Goal: Find specific page/section: Find specific page/section

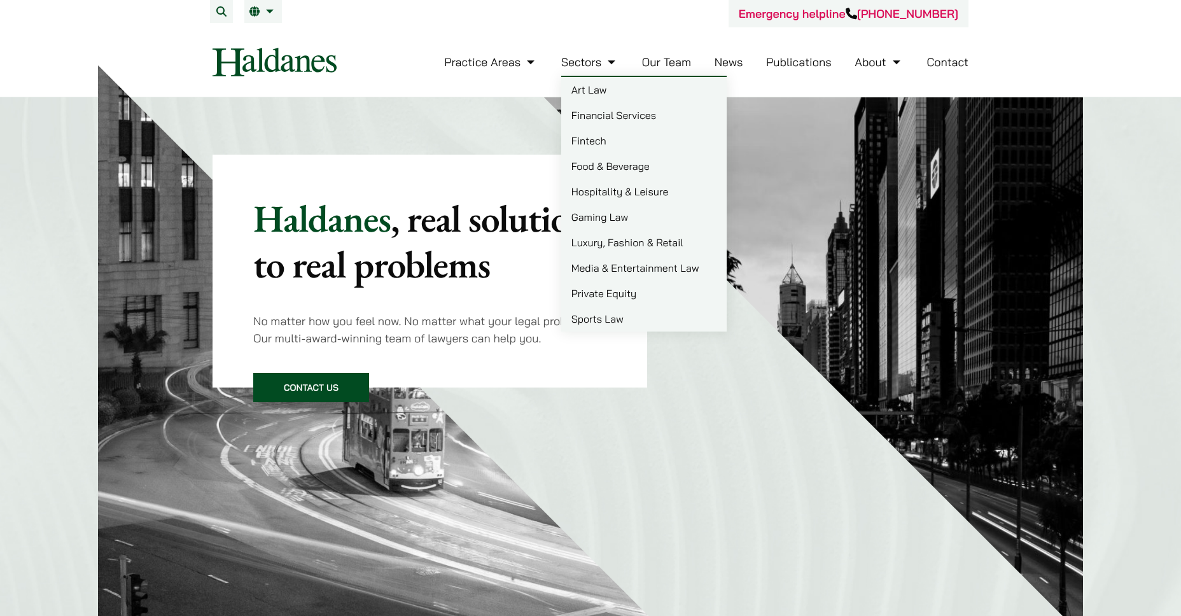
click at [651, 69] on link "Our Team" at bounding box center [666, 62] width 49 height 15
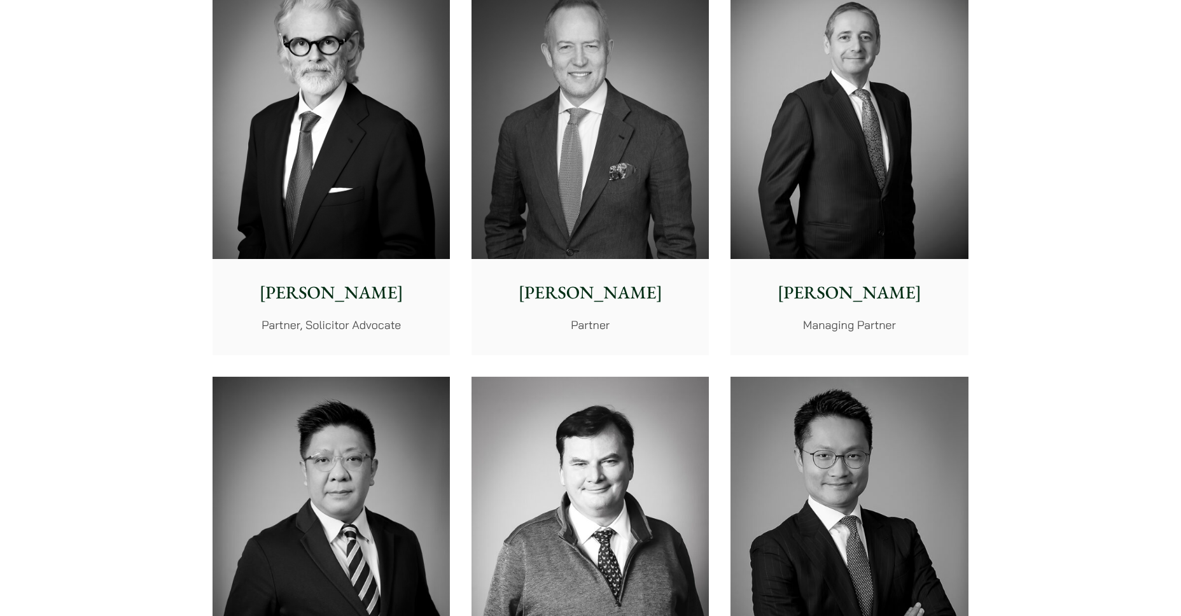
scroll to position [127, 0]
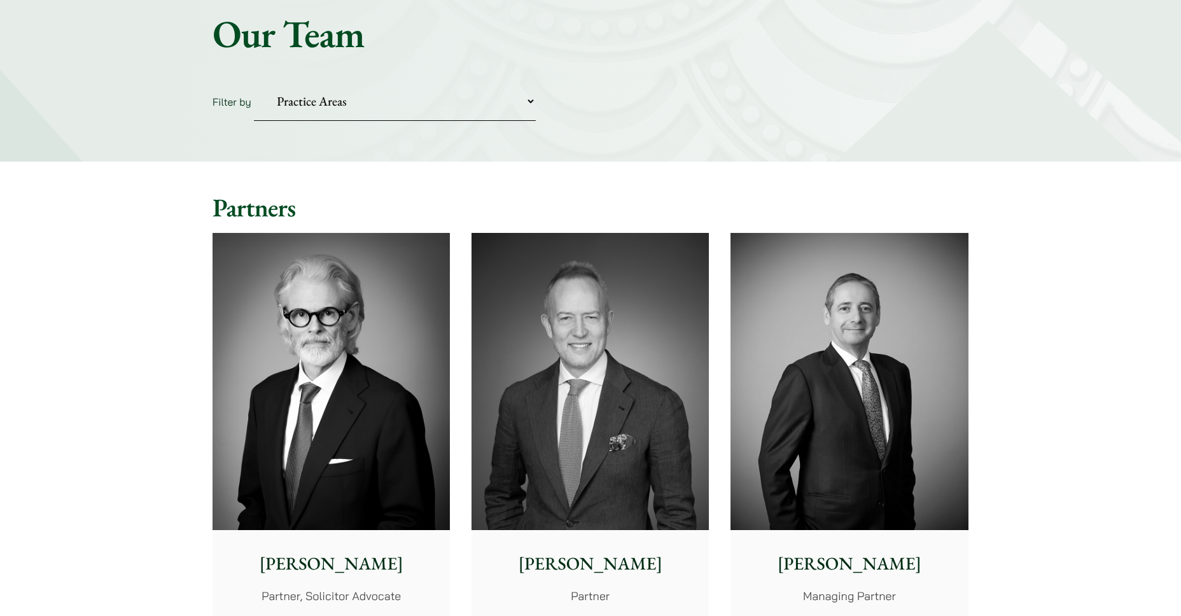
click at [876, 350] on img at bounding box center [849, 381] width 237 height 297
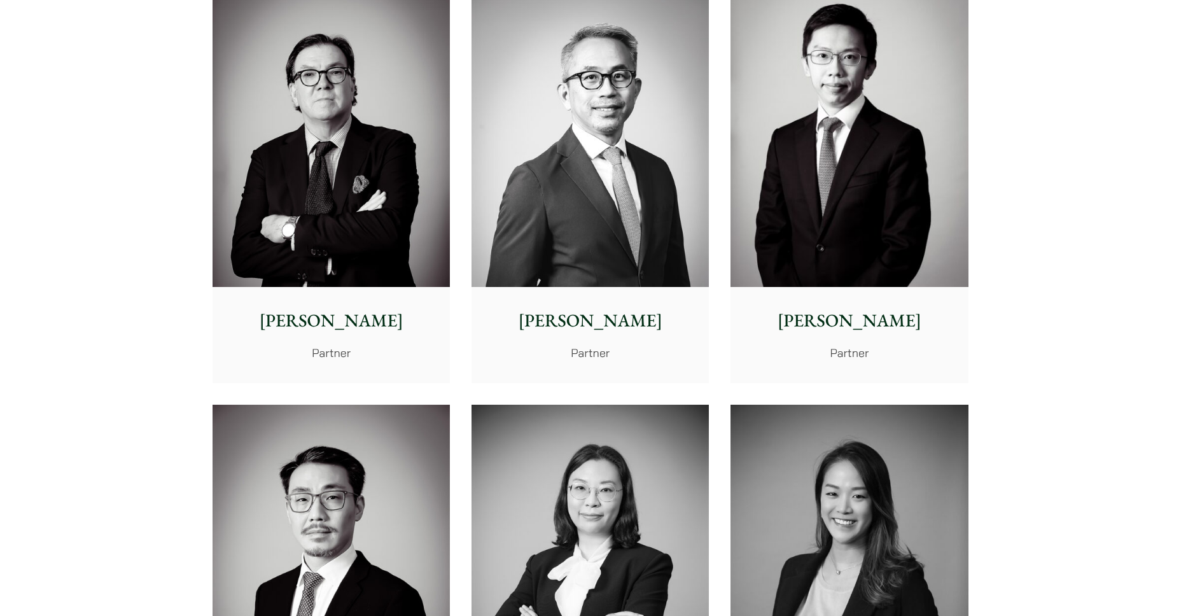
scroll to position [1782, 0]
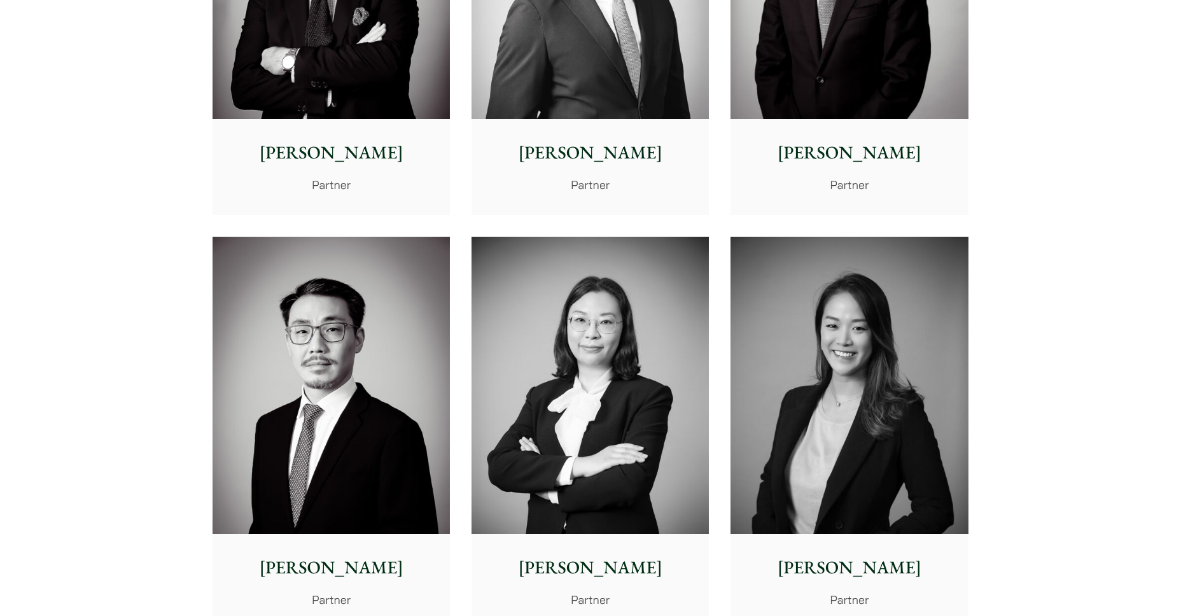
click at [818, 371] on img at bounding box center [849, 385] width 237 height 297
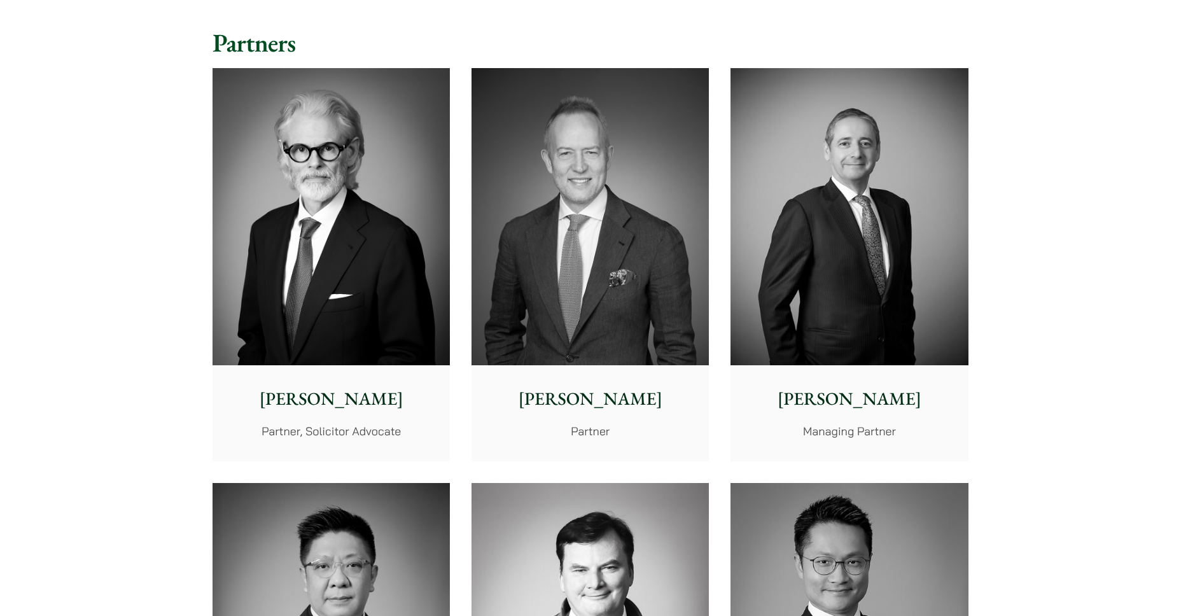
scroll to position [127, 0]
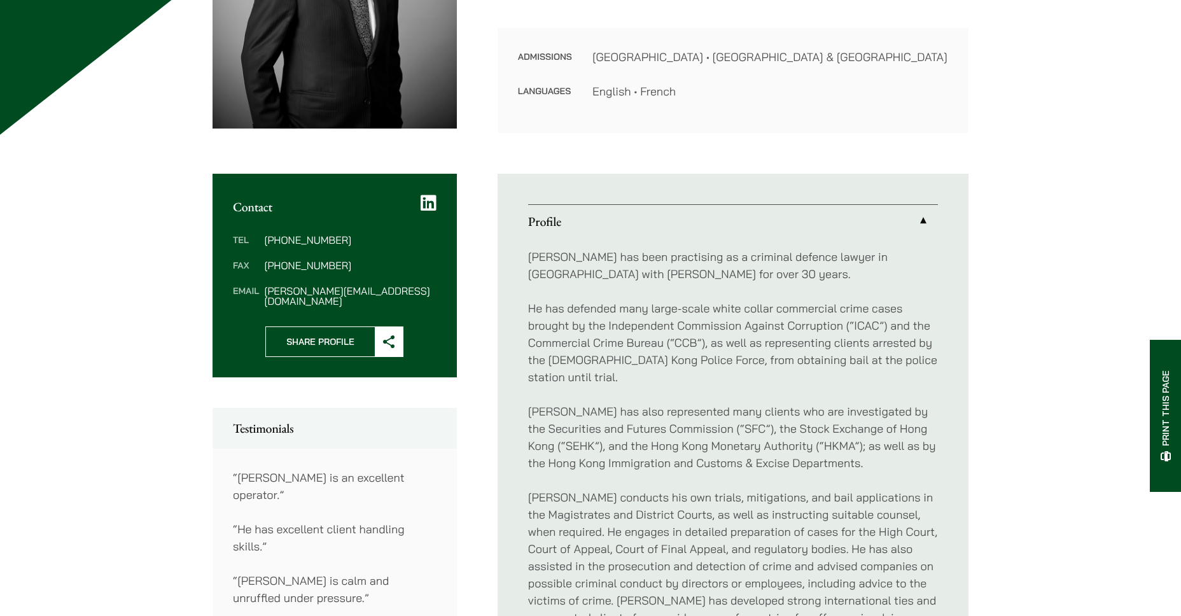
scroll to position [509, 0]
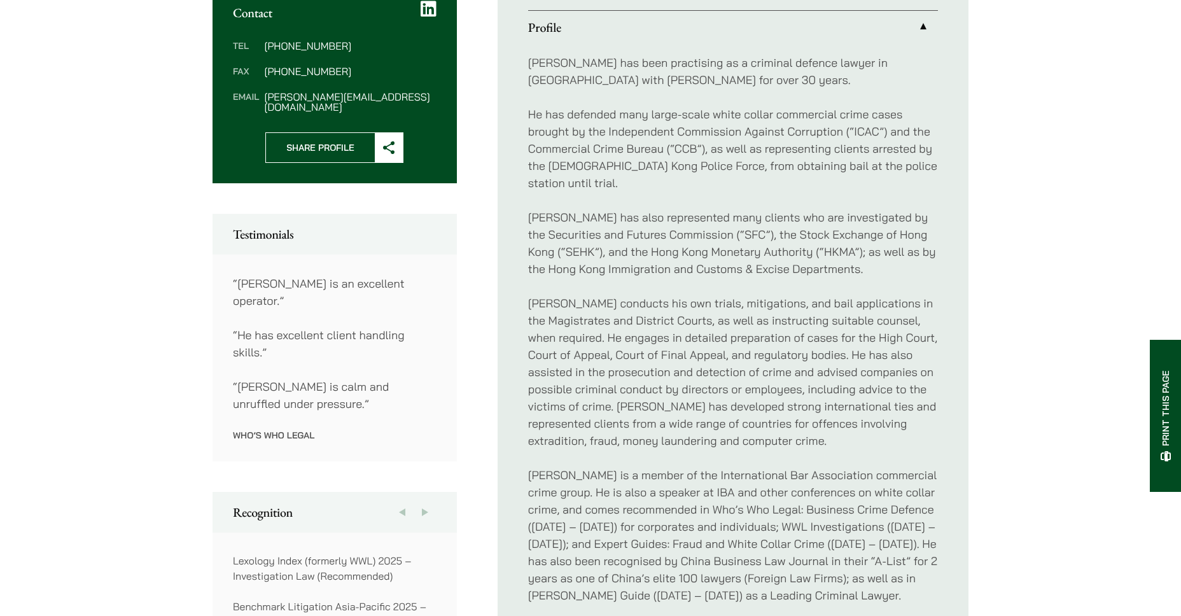
click at [536, 181] on div "[PERSON_NAME] has been practising as a criminal defence lawyer in [GEOGRAPHIC_D…" at bounding box center [733, 548] width 410 height 1009
click at [548, 182] on div "[PERSON_NAME] has been practising as a criminal defence lawyer in [GEOGRAPHIC_D…" at bounding box center [733, 548] width 410 height 1009
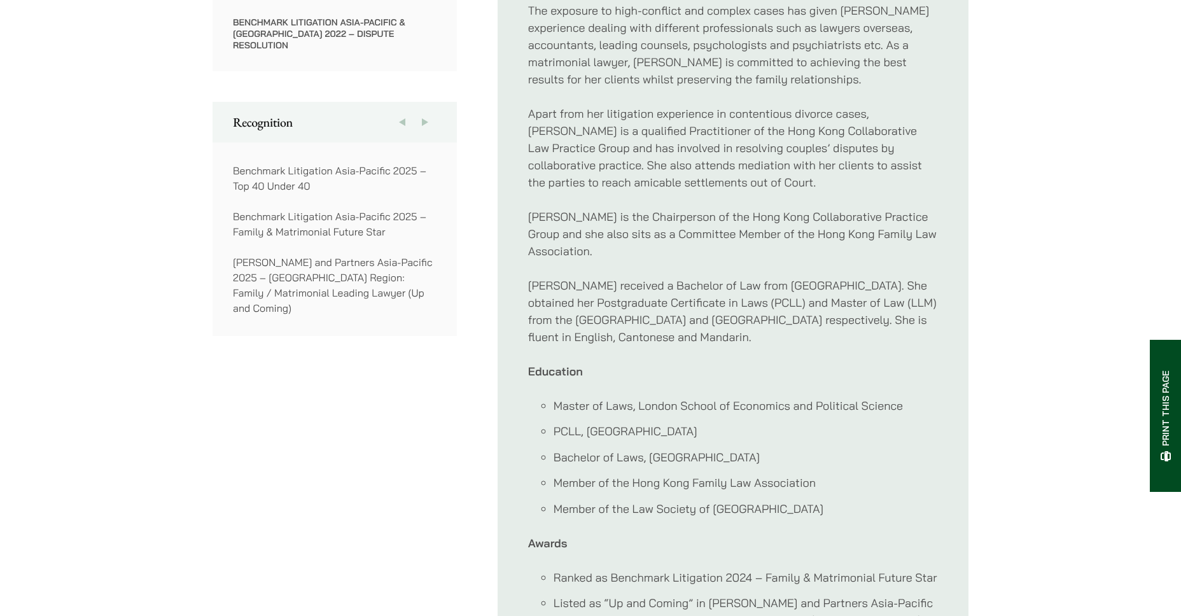
scroll to position [891, 0]
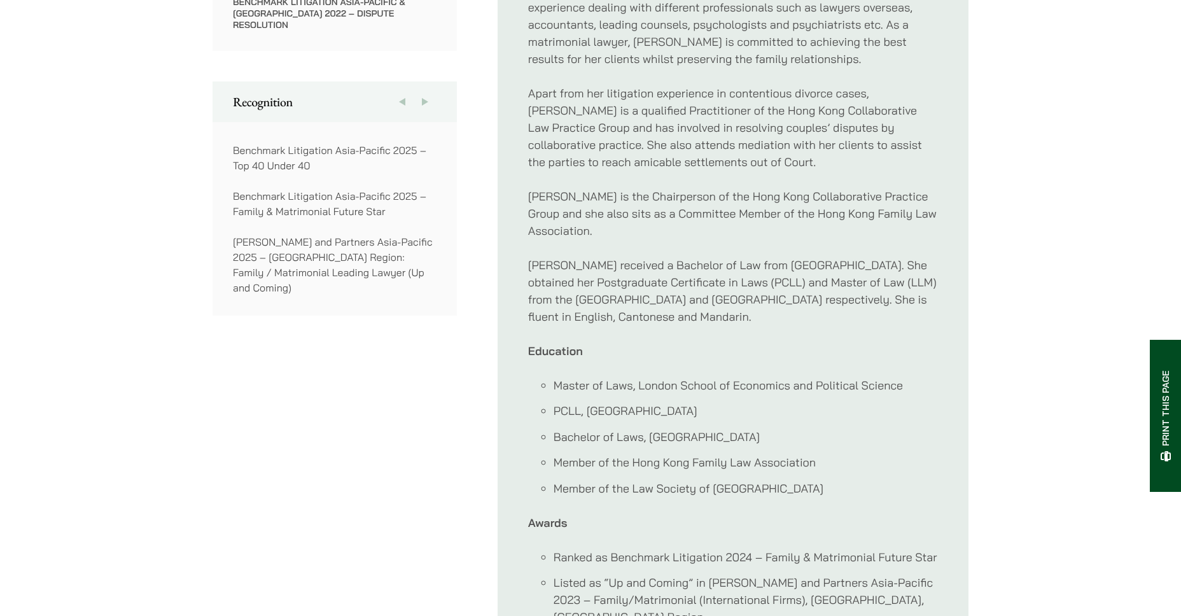
click at [542, 234] on div "Patricia joined Haldanes as a trainee solicitor. She has been specialised in pr…" at bounding box center [733, 222] width 410 height 1120
